Goal: Find specific page/section: Find specific page/section

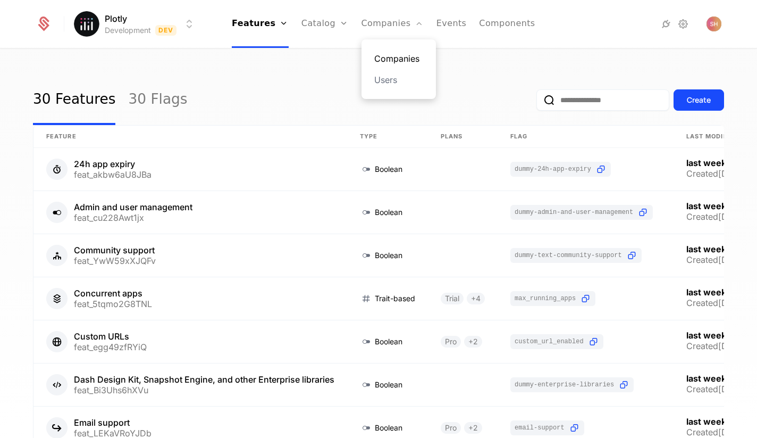
click at [387, 56] on link "Companies" at bounding box center [398, 58] width 49 height 13
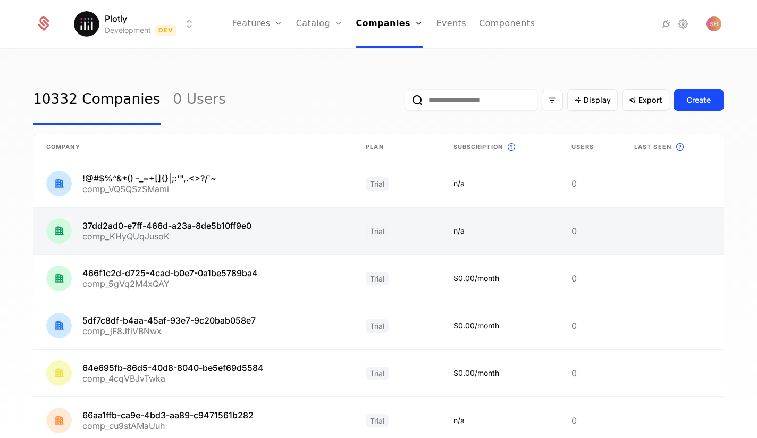
click at [135, 228] on link at bounding box center [194, 230] width 320 height 47
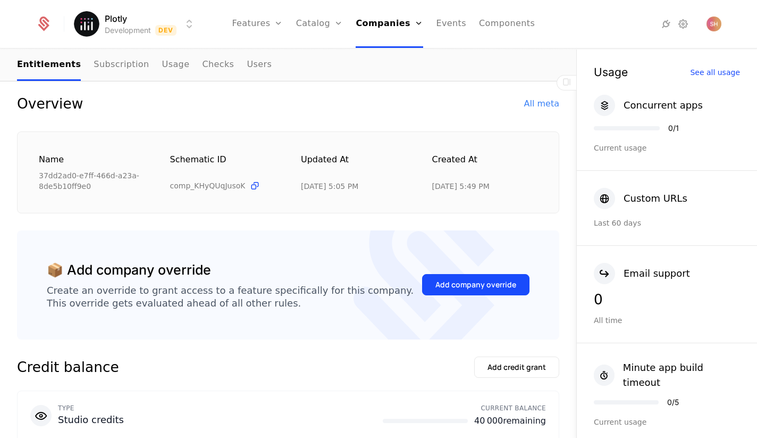
scroll to position [100, 0]
